Goal: Task Accomplishment & Management: Complete application form

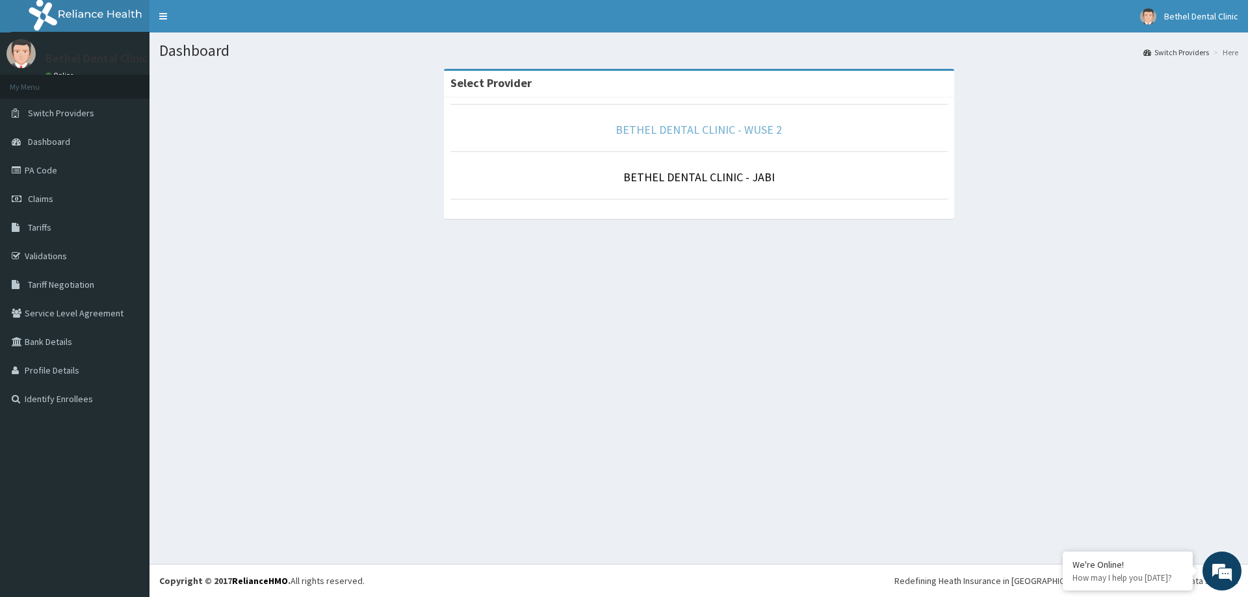
click at [719, 131] on link "BETHEL DENTAL CLINIC - WUSE 2" at bounding box center [698, 129] width 166 height 15
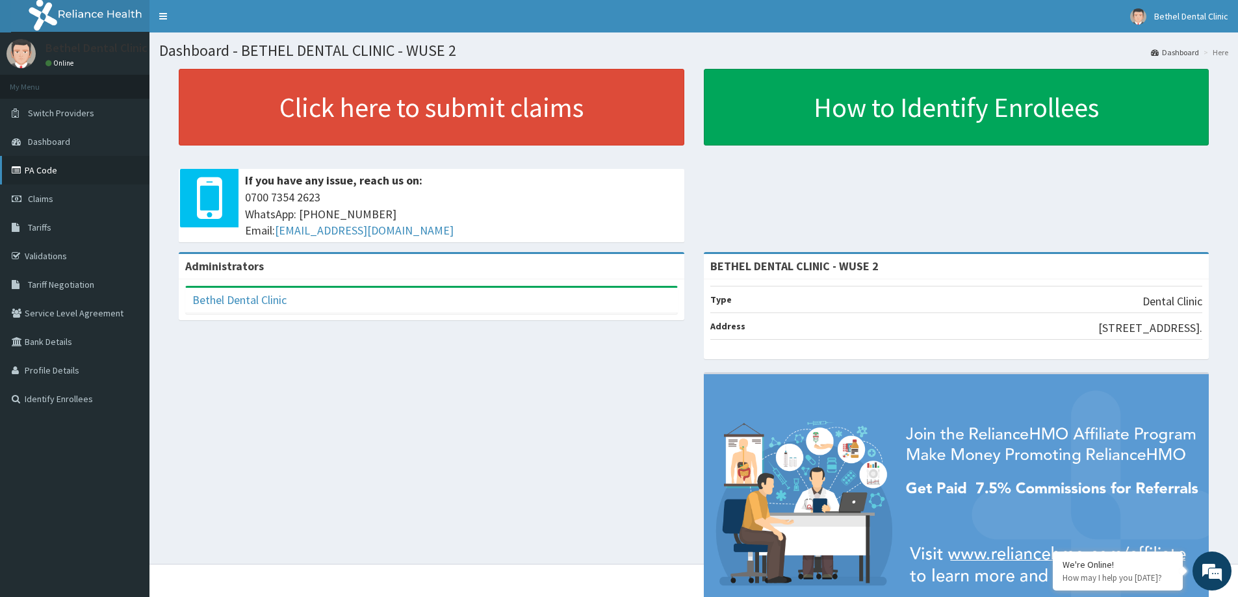
click at [51, 168] on link "PA Code" at bounding box center [74, 170] width 149 height 29
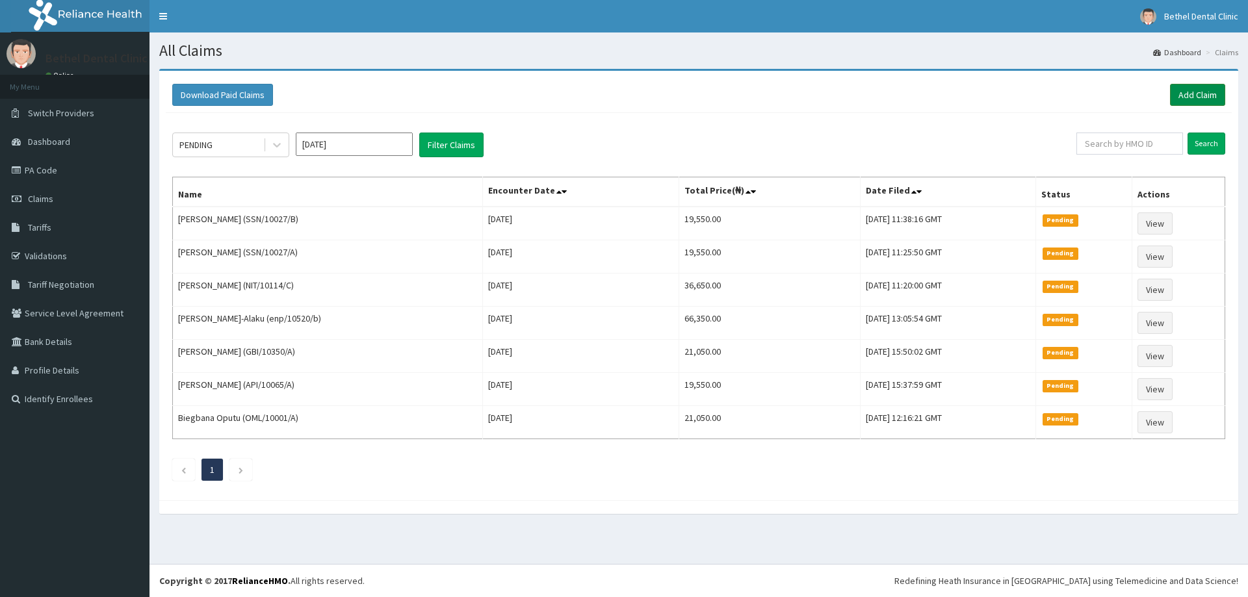
click at [1187, 96] on link "Add Claim" at bounding box center [1197, 95] width 55 height 22
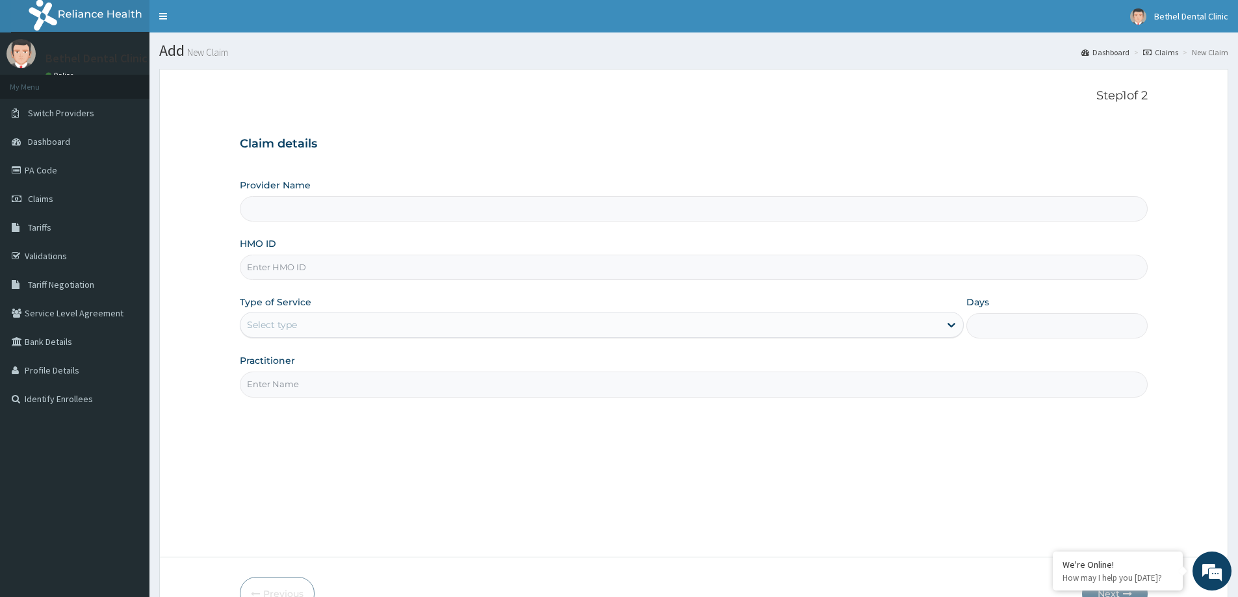
type input "BETHEL DENTAL CLINIC - WUSE 2"
click at [301, 266] on input "HMO ID" at bounding box center [694, 267] width 908 height 25
type input "ITZ/10002/A"
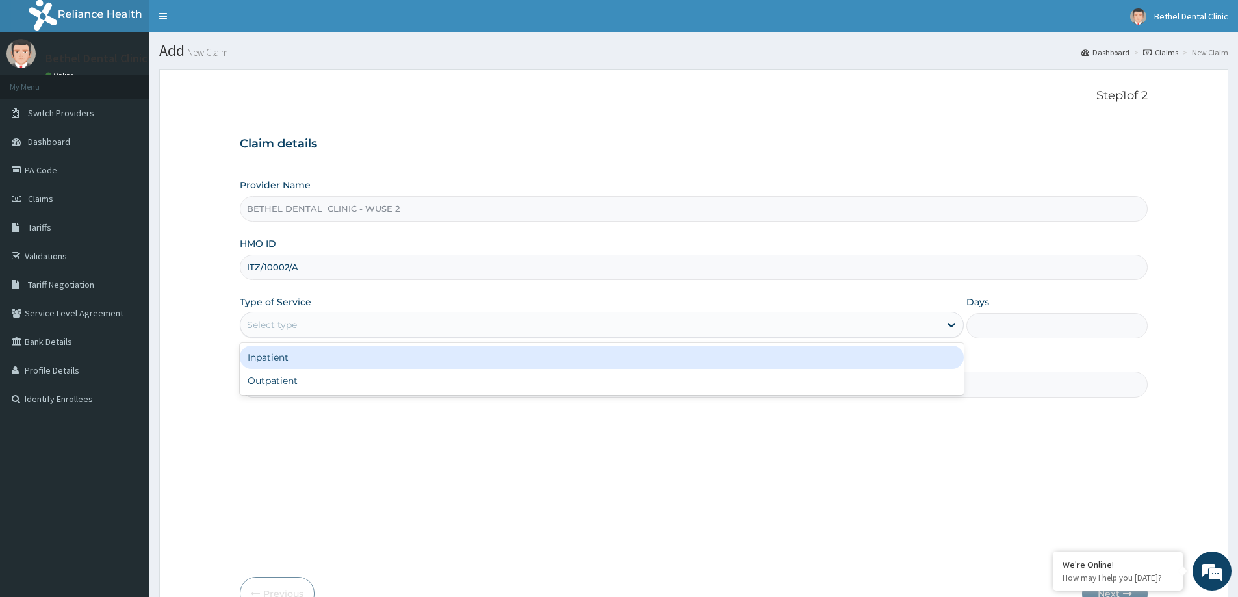
click at [328, 324] on div "Select type" at bounding box center [589, 324] width 699 height 21
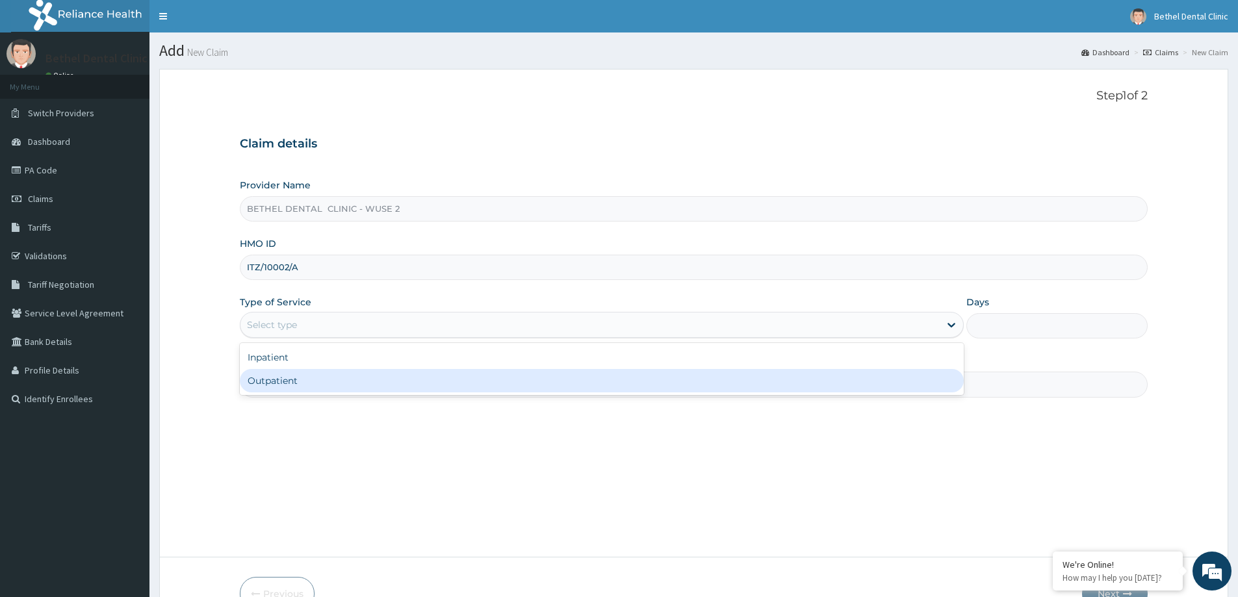
drag, startPoint x: 290, startPoint y: 382, endPoint x: 311, endPoint y: 376, distance: 21.2
click at [291, 381] on div "Outpatient" at bounding box center [602, 380] width 724 height 23
type input "1"
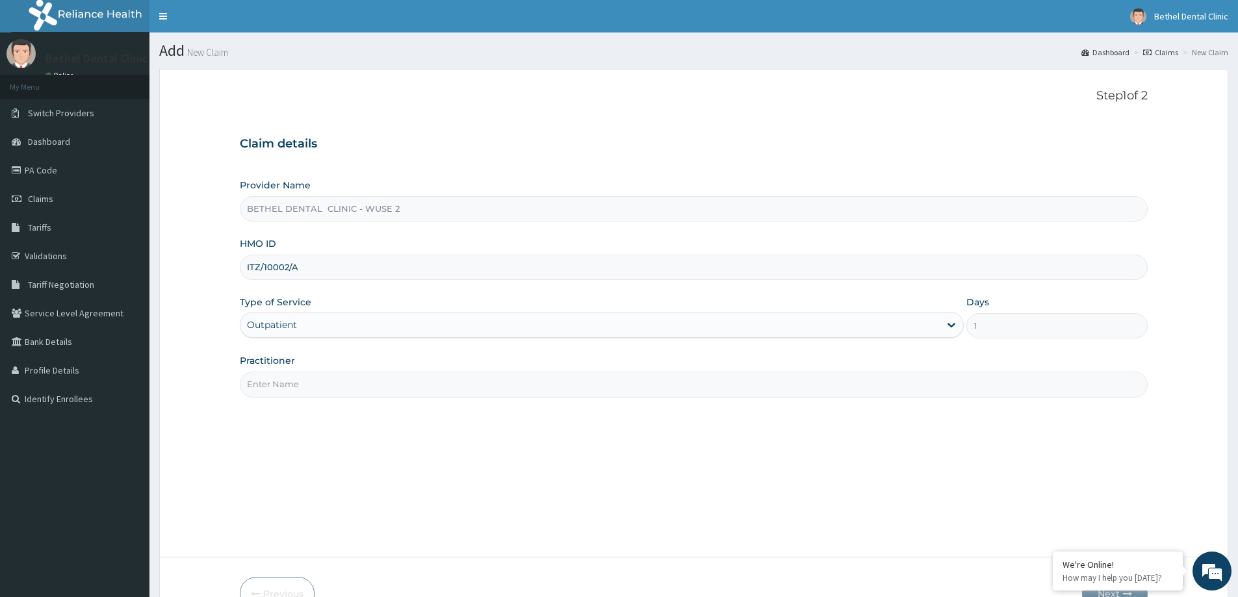
click at [313, 374] on input "Practitioner" at bounding box center [694, 384] width 908 height 25
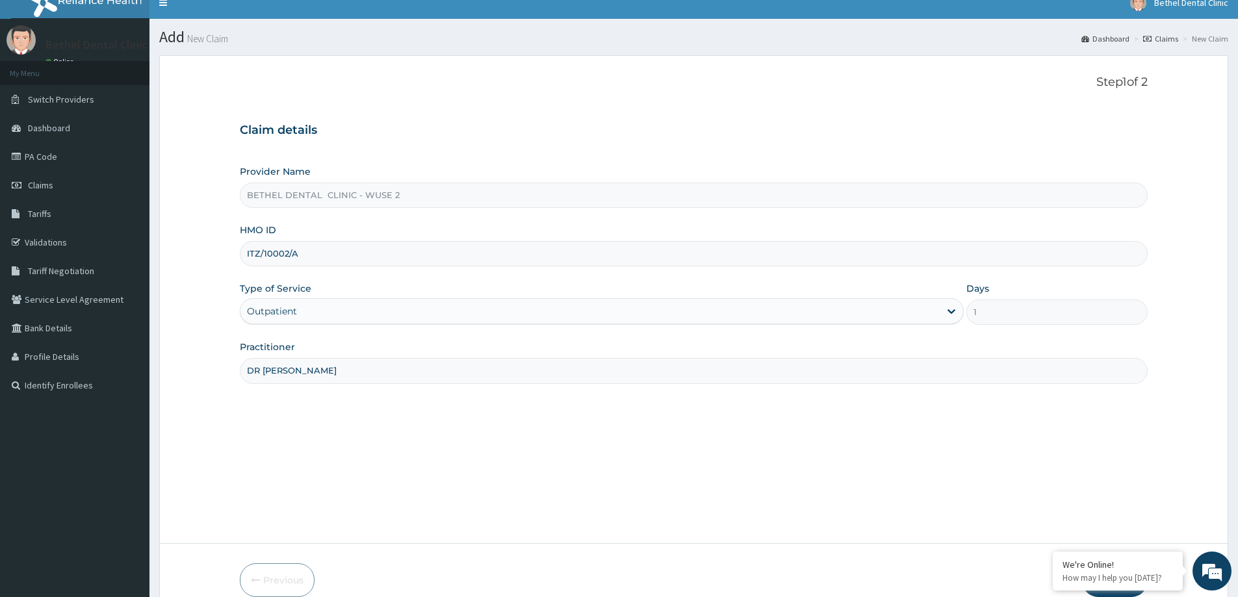
scroll to position [77, 0]
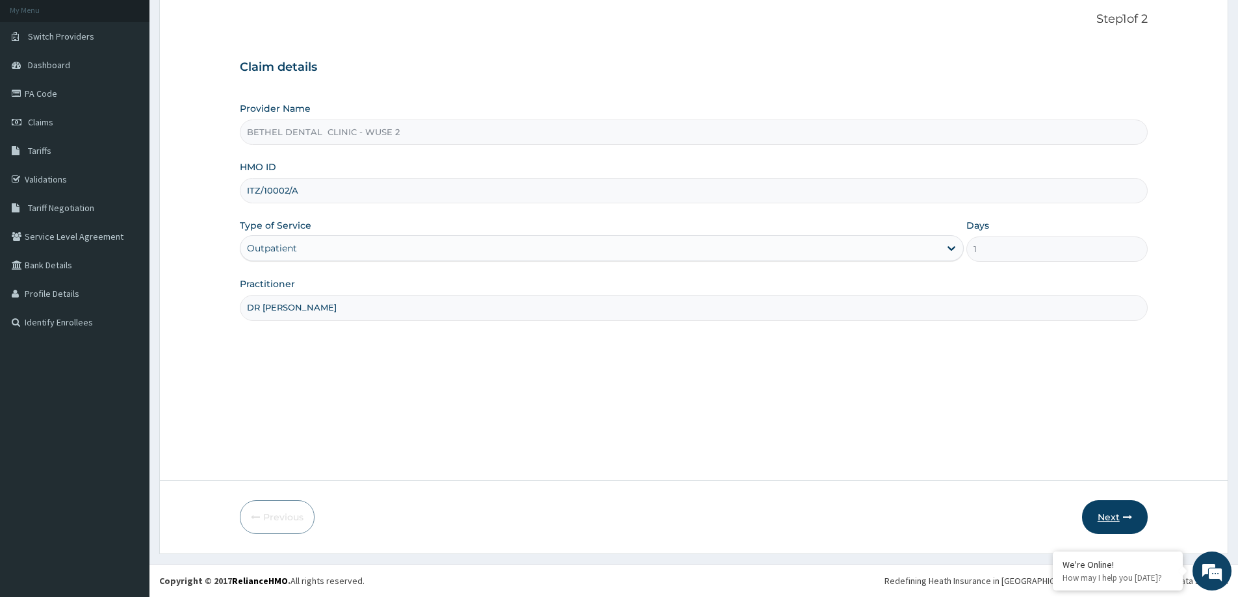
type input "DR [PERSON_NAME]"
click at [1123, 513] on icon "button" at bounding box center [1127, 517] width 9 height 9
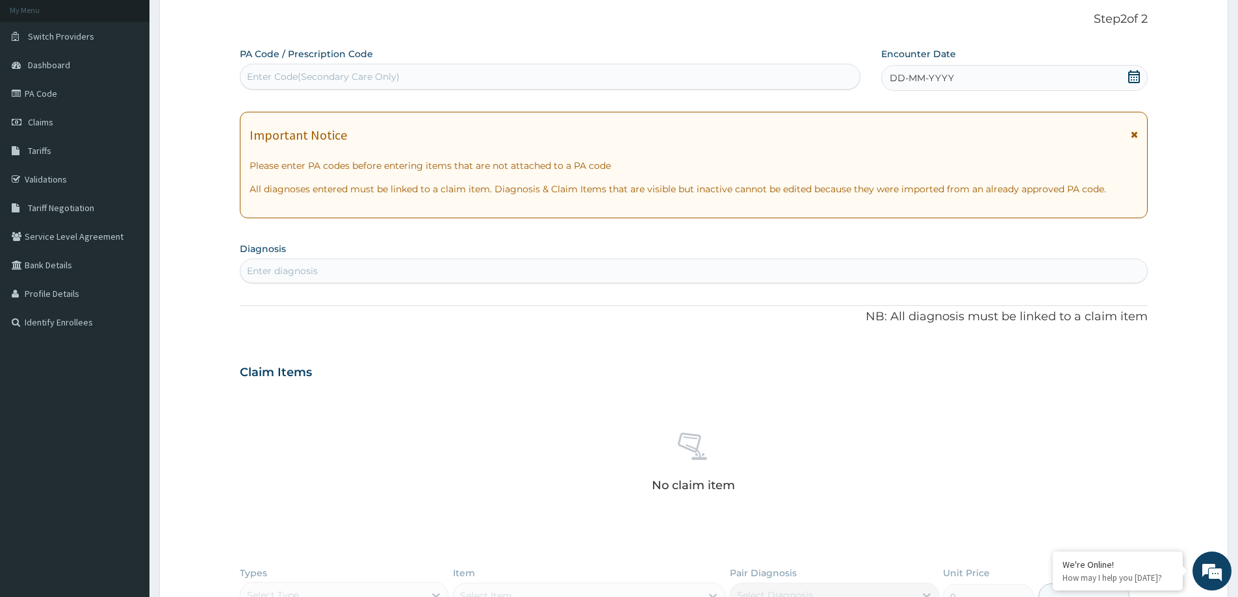
click at [377, 77] on div "Enter Code(Secondary Care Only)" at bounding box center [323, 76] width 153 height 13
paste input "PA/FACFD2"
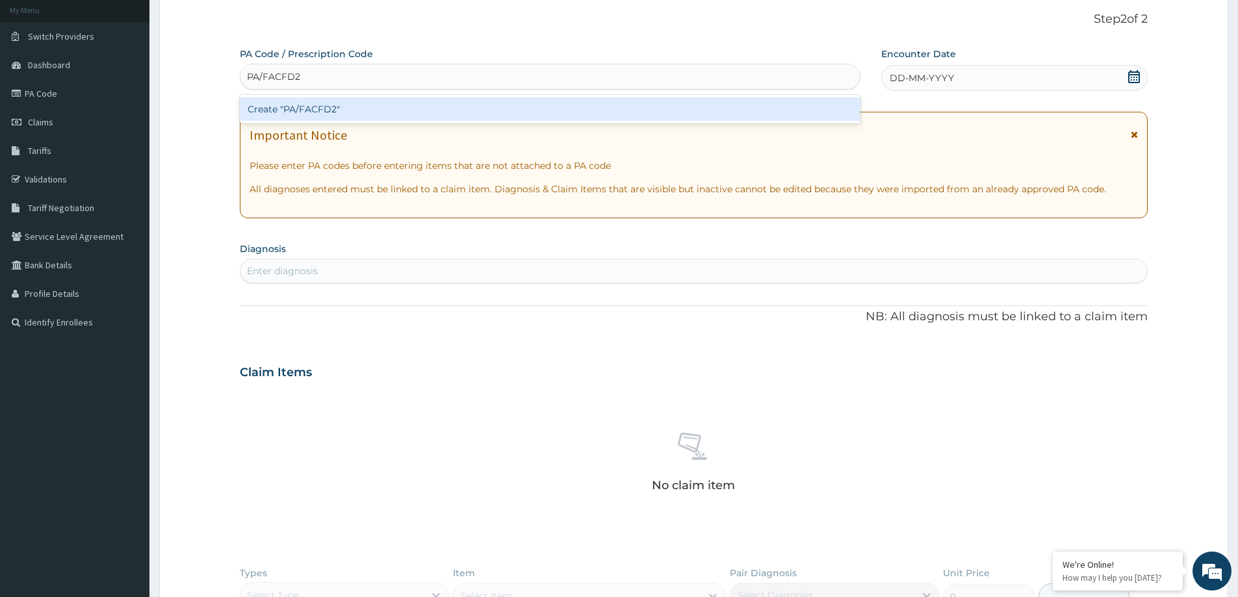
type input "PA/FACFD2"
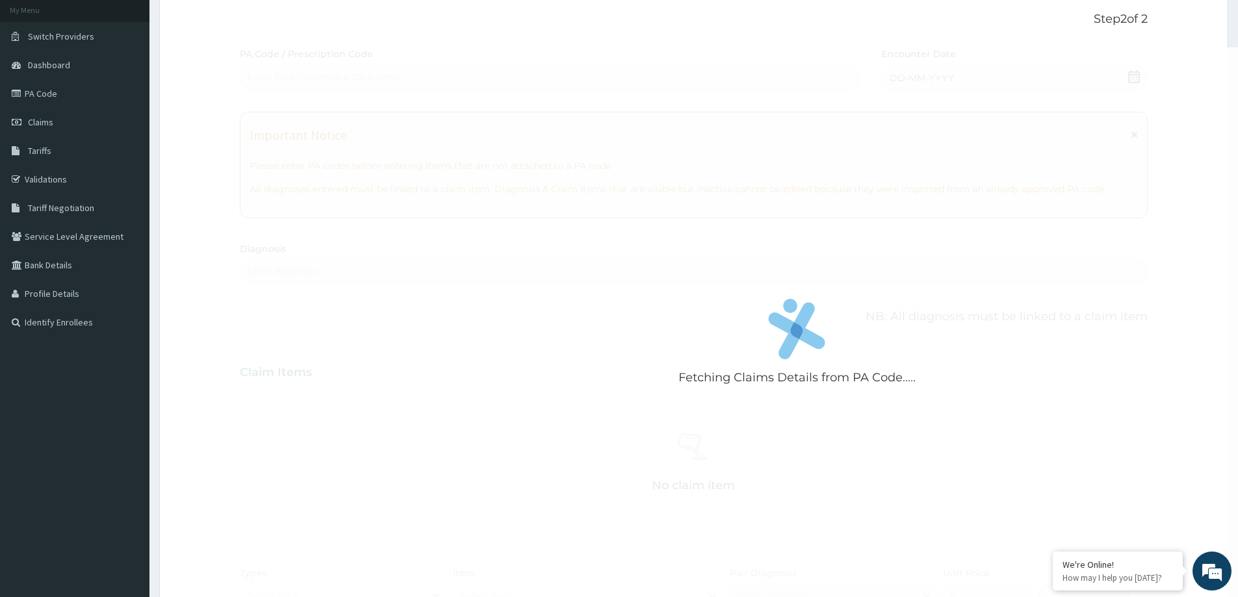
click at [914, 73] on div "Fetching Claims Details from PA Code..... PA Code / Prescription Code Enter Cod…" at bounding box center [694, 376] width 908 height 659
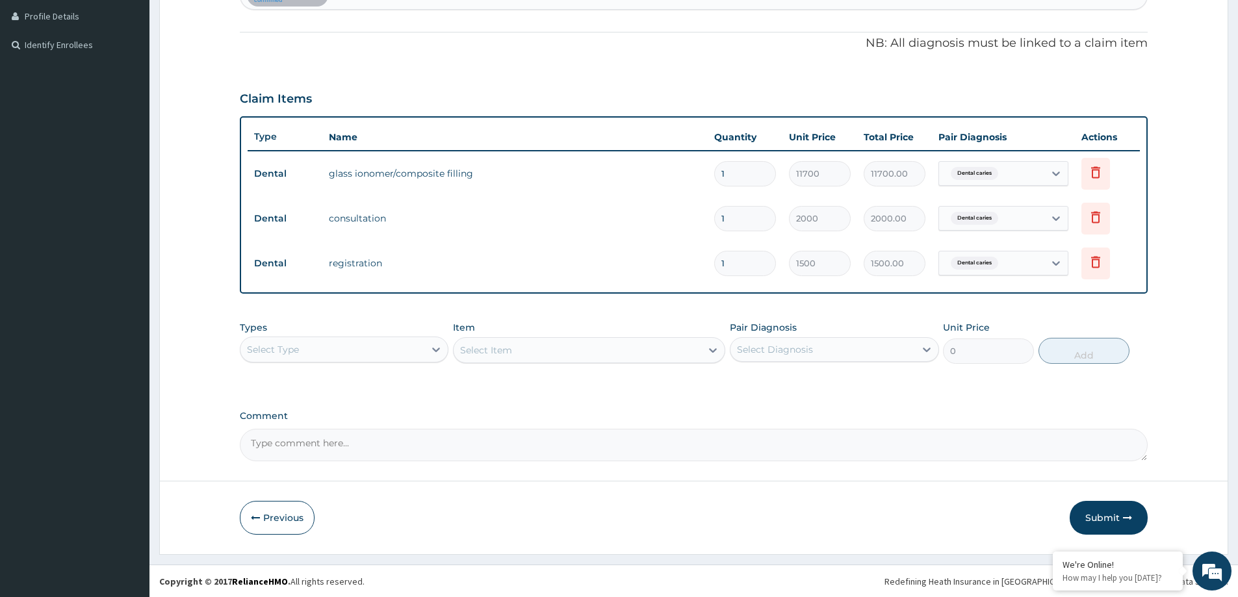
scroll to position [355, 0]
click at [1112, 515] on button "Submit" at bounding box center [1108, 517] width 78 height 34
